Goal: Task Accomplishment & Management: Complete application form

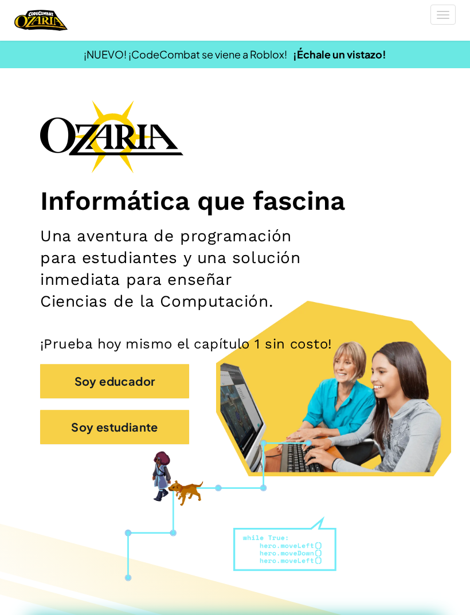
click at [71, 425] on button "Soy estudiante" at bounding box center [114, 427] width 149 height 34
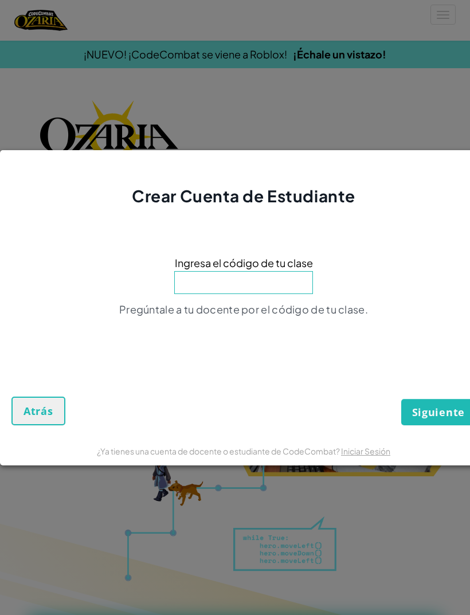
click at [374, 446] on link "Iniciar Sesión" at bounding box center [365, 451] width 49 height 10
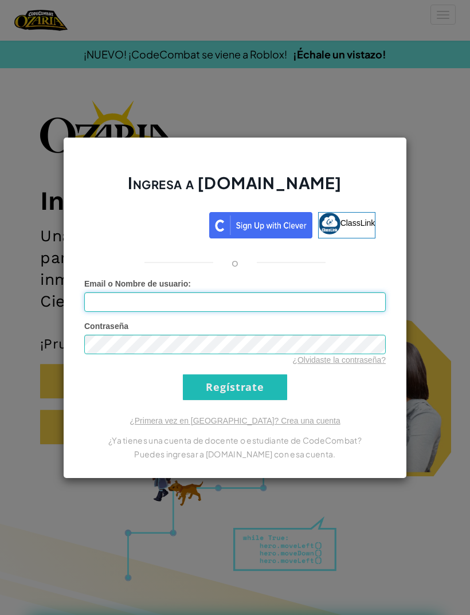
click at [316, 297] on input "Email o Nombre de usuario :" at bounding box center [234, 301] width 301 height 19
type input "[EMAIL_ADDRESS][DOMAIN_NAME]"
click at [235, 387] on input "Regístrate" at bounding box center [235, 387] width 104 height 26
